Goal: Subscribe to service/newsletter

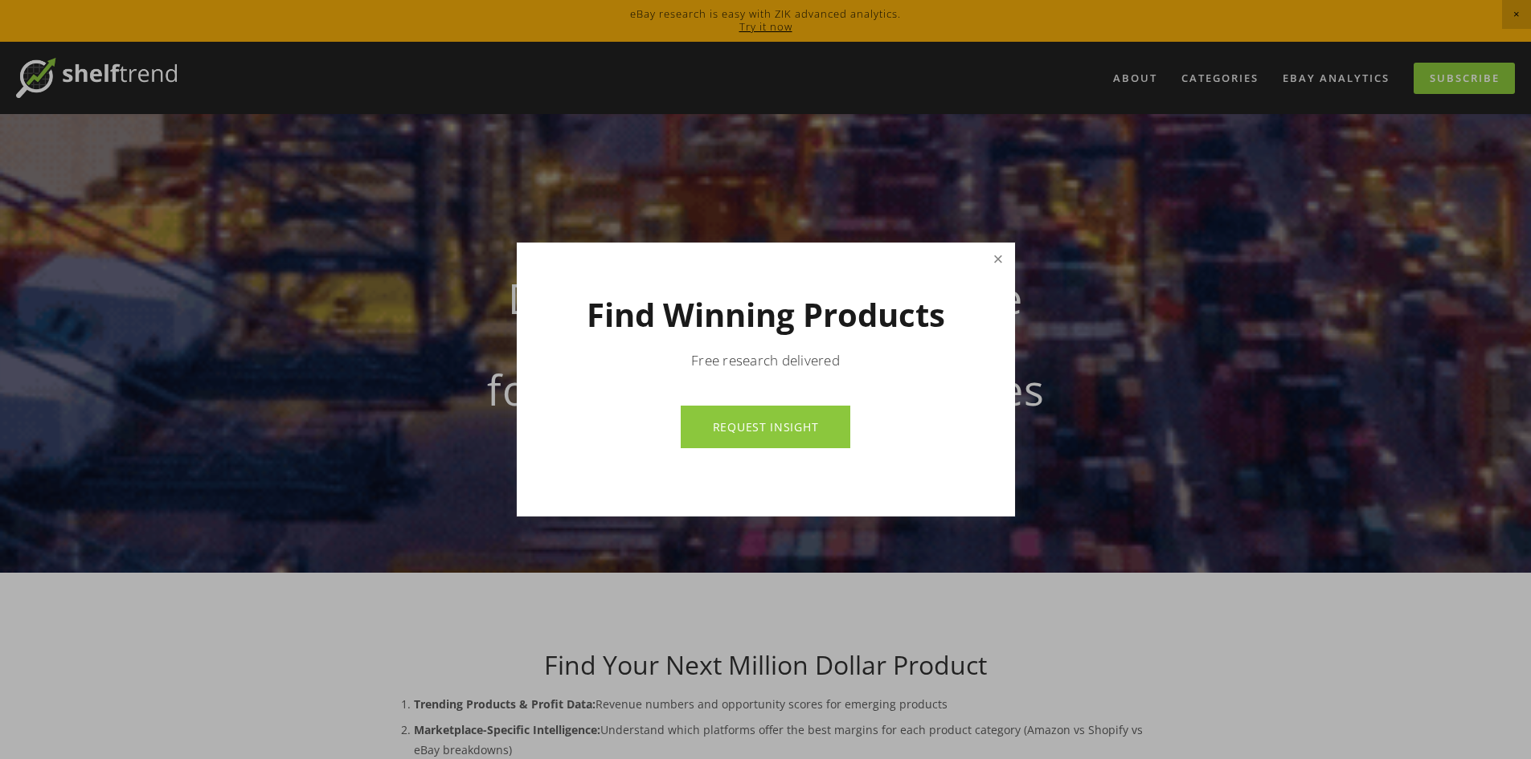
click at [997, 260] on link "Close" at bounding box center [998, 259] width 28 height 28
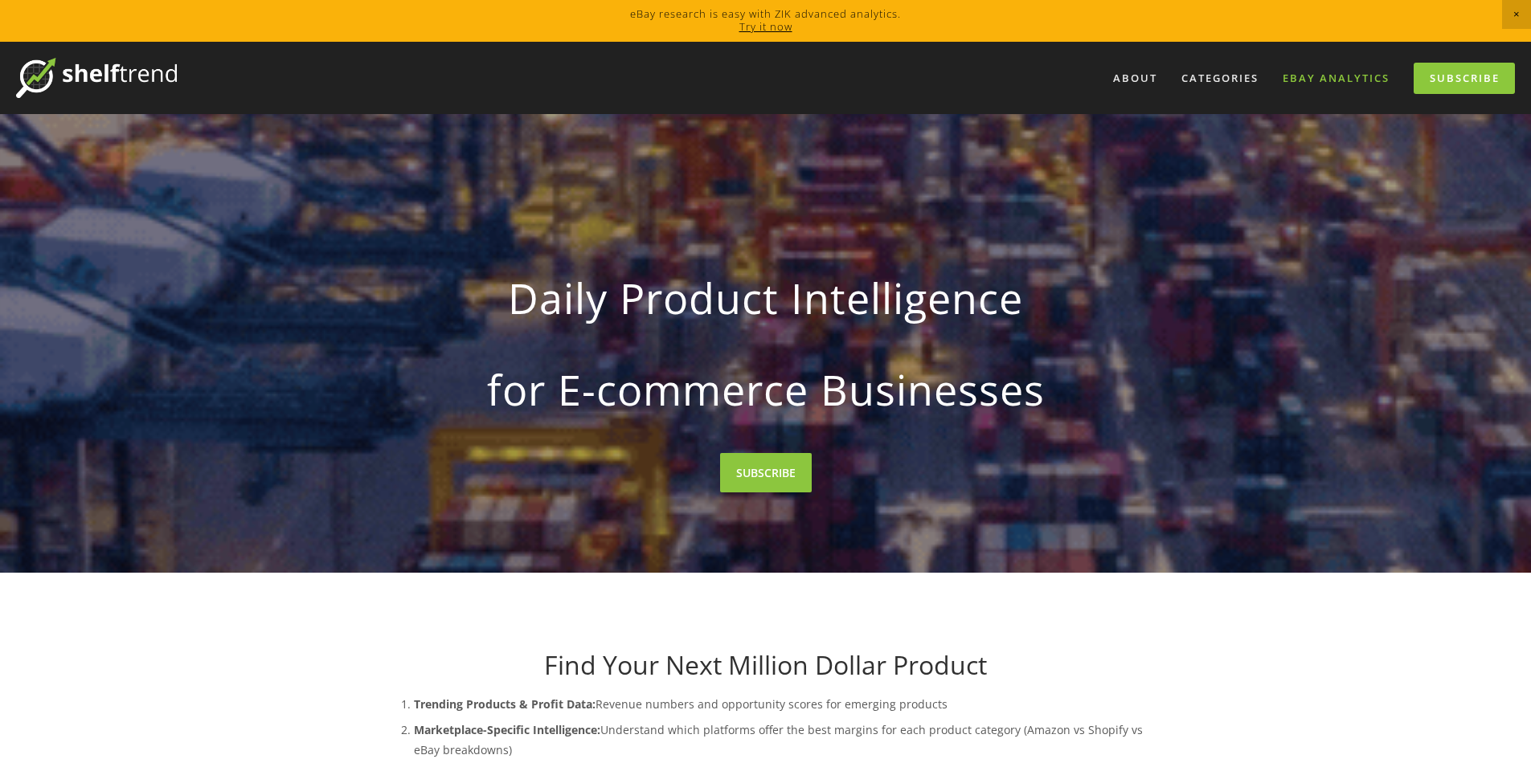
click at [1302, 76] on link "eBay Analytics" at bounding box center [1336, 78] width 128 height 27
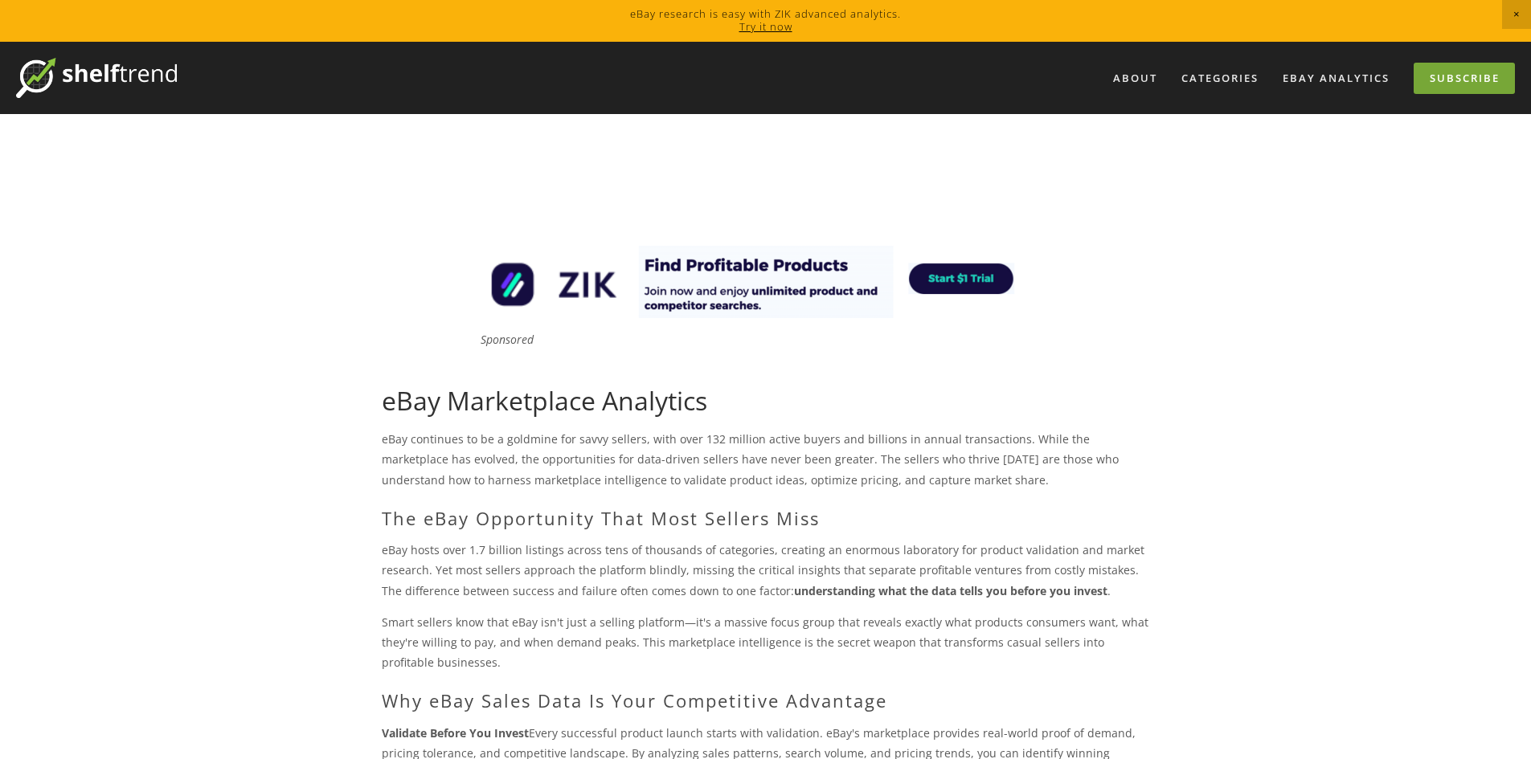
click at [1479, 78] on link "Subscribe" at bounding box center [1464, 78] width 101 height 31
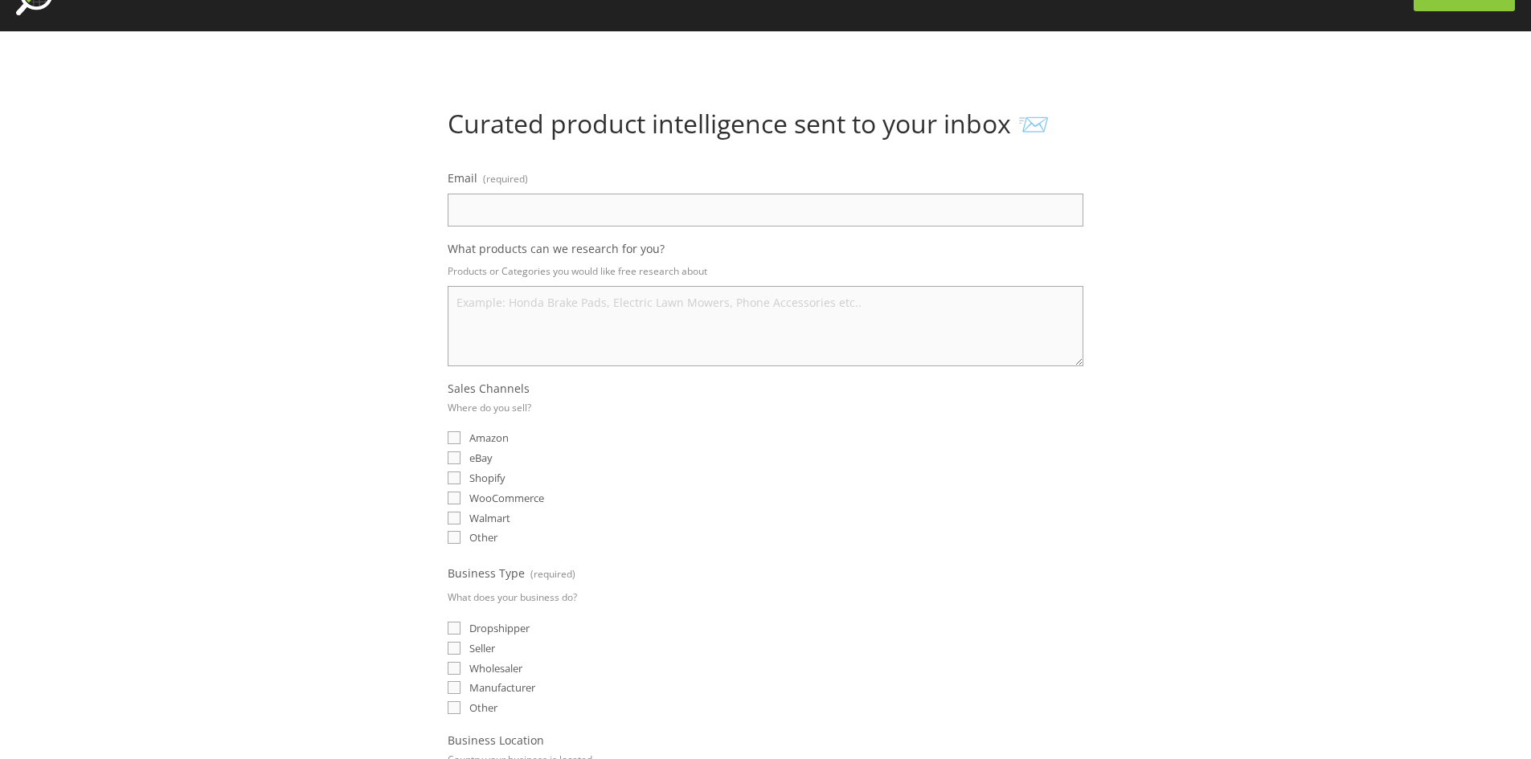
scroll to position [80, 0]
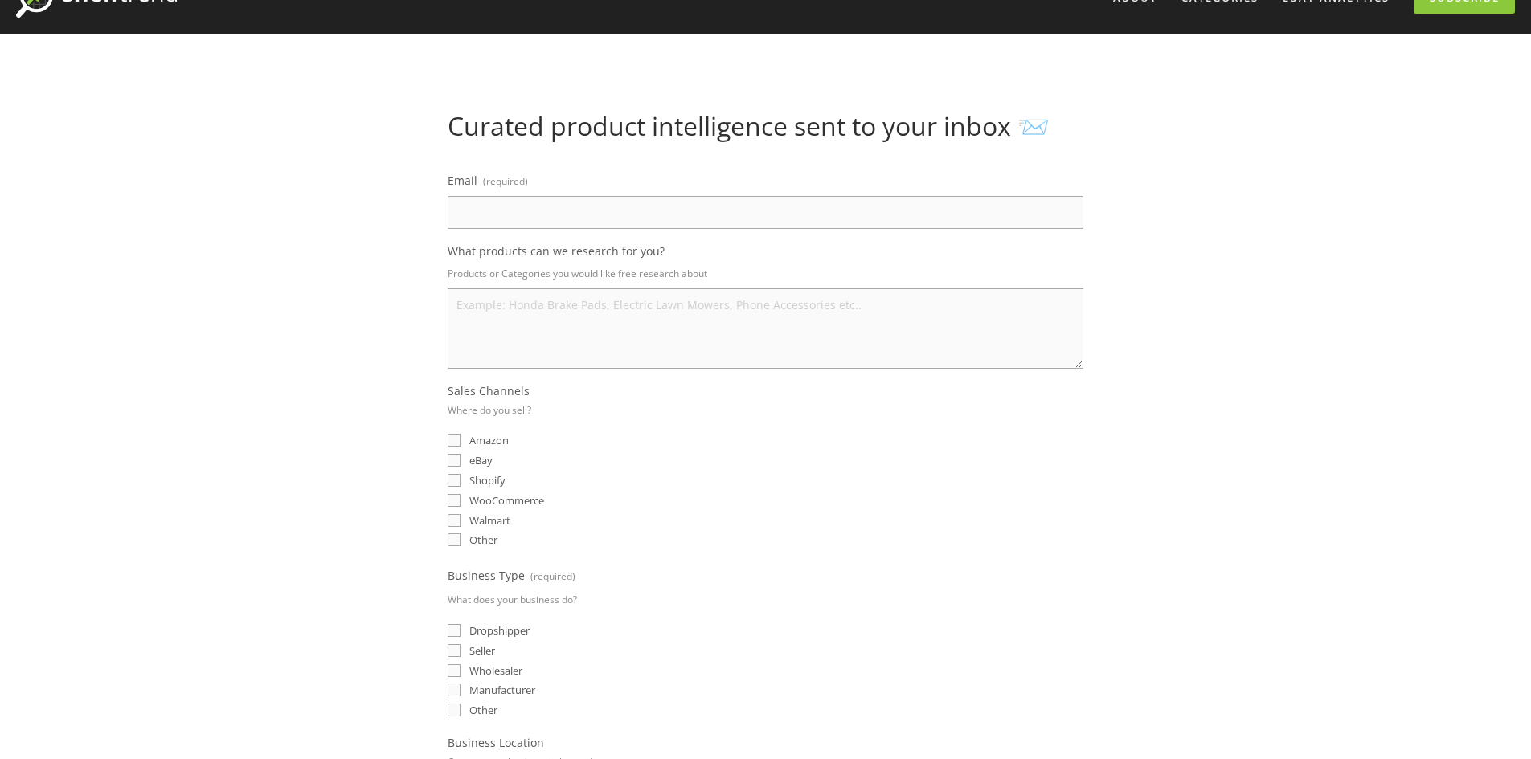
click at [597, 211] on input "Email (required)" at bounding box center [766, 212] width 636 height 33
type input "[EMAIL_ADDRESS][DOMAIN_NAME]"
select select "[GEOGRAPHIC_DATA]"
click at [599, 317] on textarea "What products can we research for you?" at bounding box center [766, 328] width 636 height 80
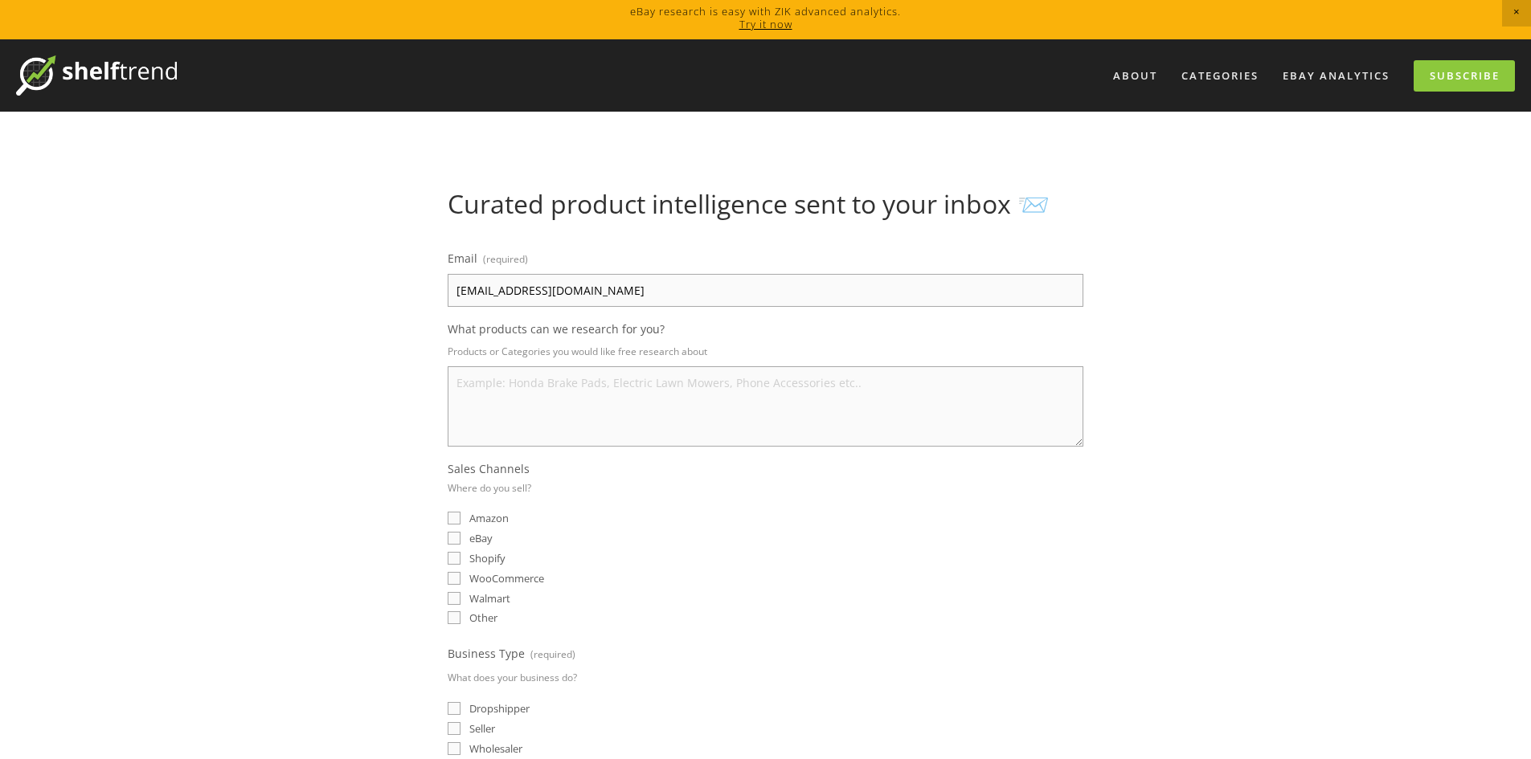
scroll to position [0, 0]
